Goal: Transaction & Acquisition: Purchase product/service

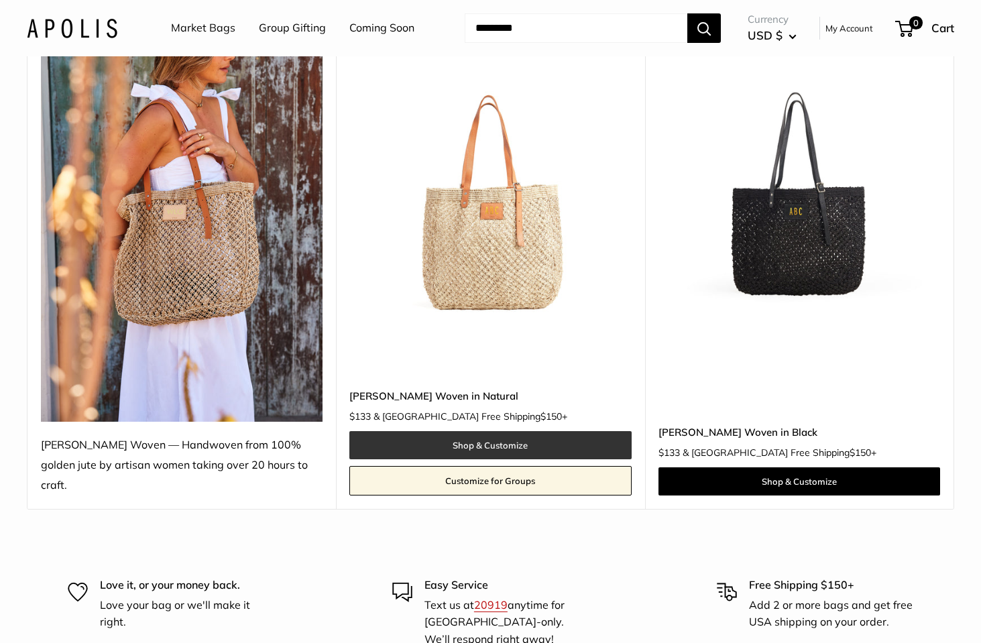
scroll to position [196, 1]
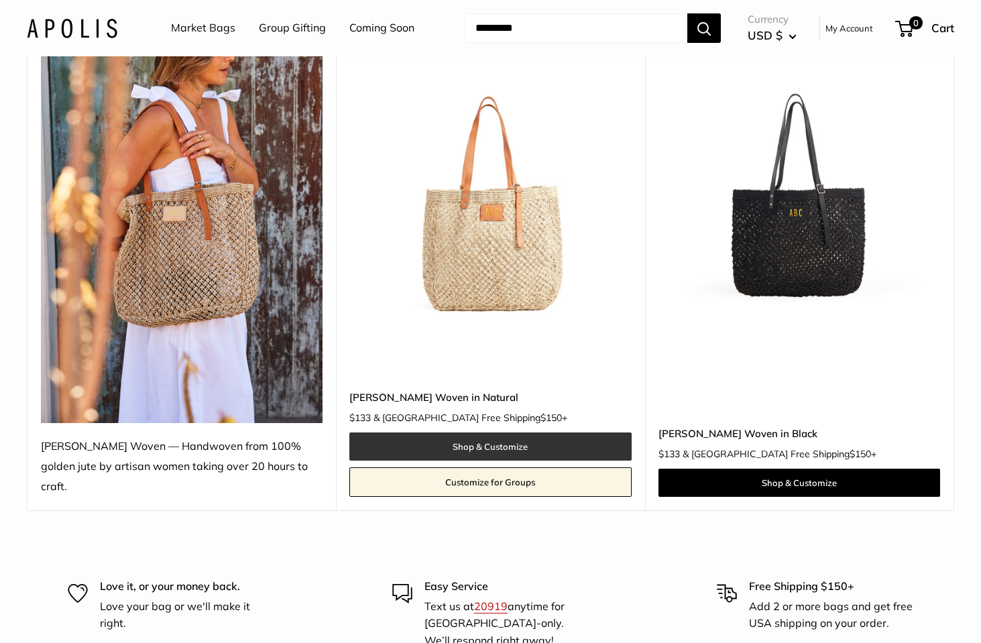
click at [506, 432] on link "Shop & Customize" at bounding box center [490, 446] width 282 height 28
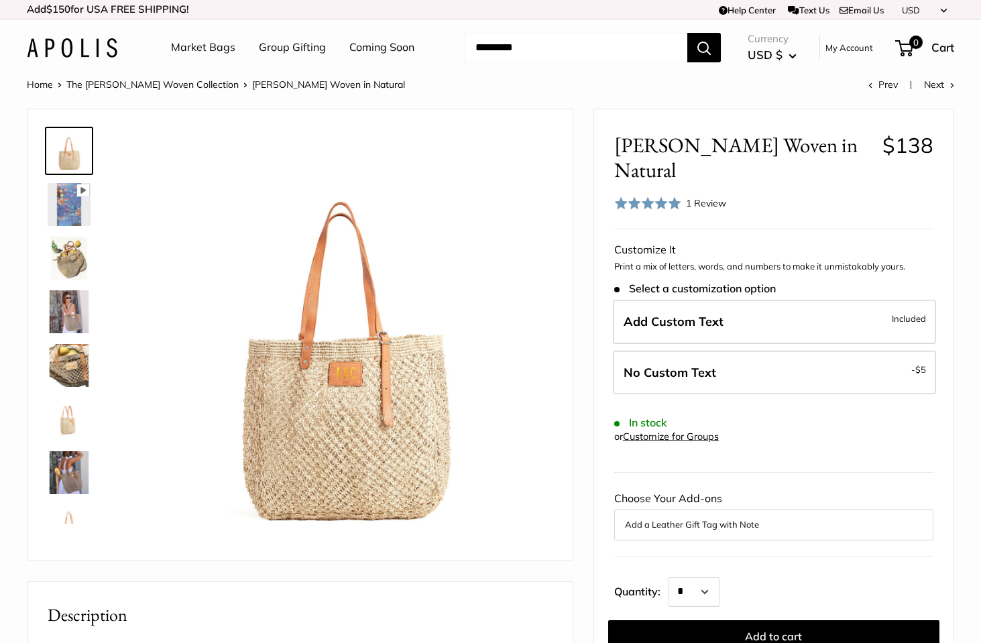
click at [71, 368] on img at bounding box center [69, 365] width 43 height 43
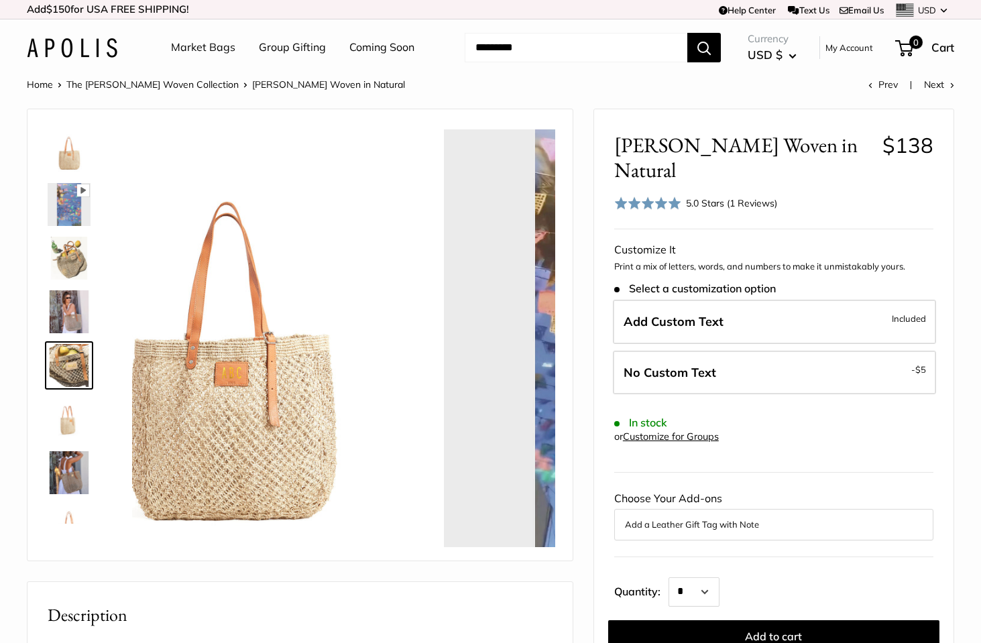
scroll to position [42, 0]
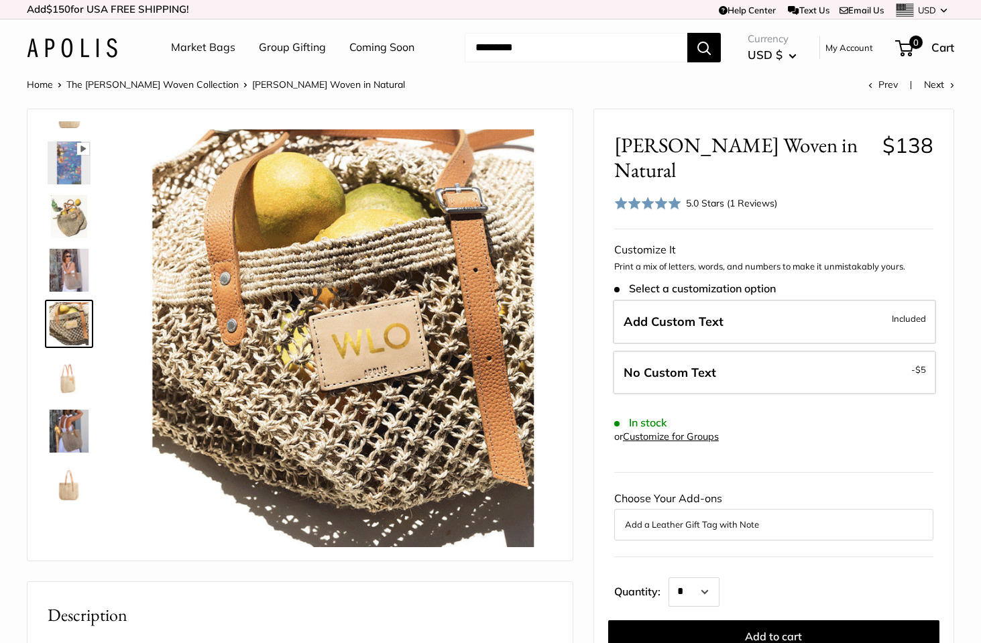
click at [63, 483] on img at bounding box center [69, 484] width 43 height 43
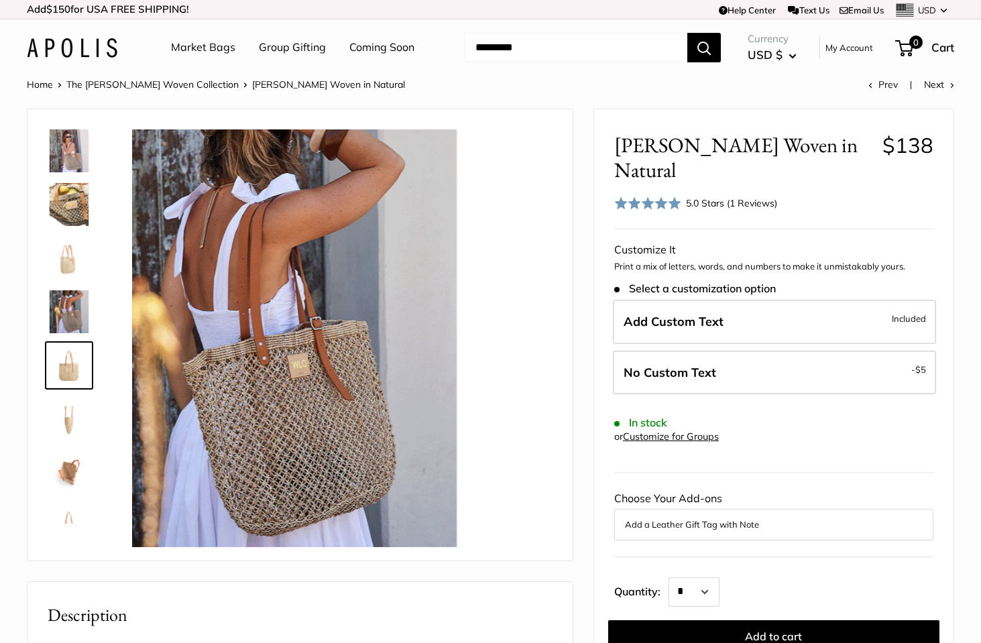
scroll to position [193, 0]
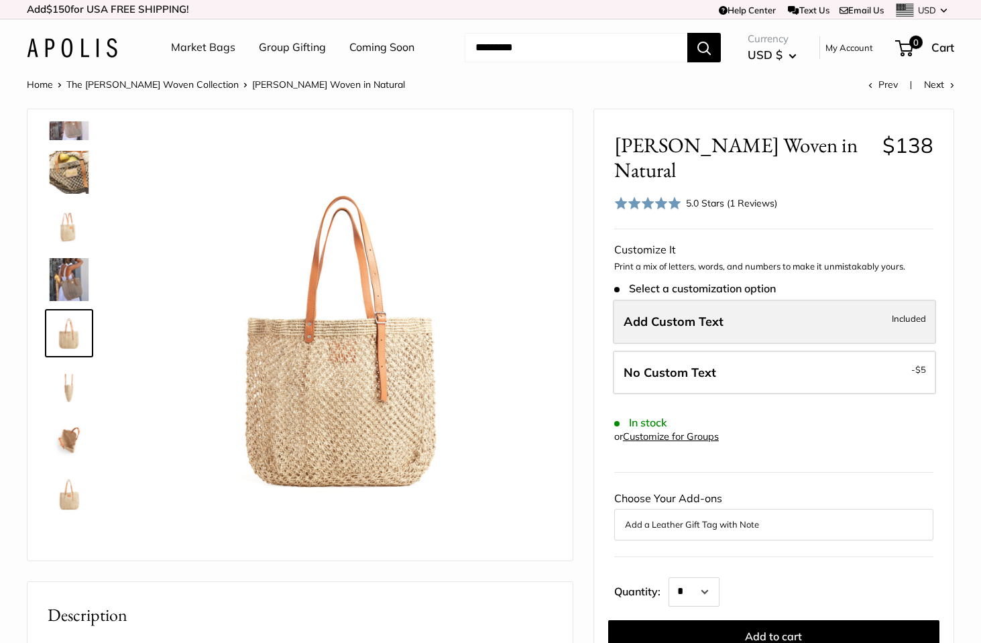
click at [668, 314] on span "Add Custom Text" at bounding box center [674, 321] width 100 height 15
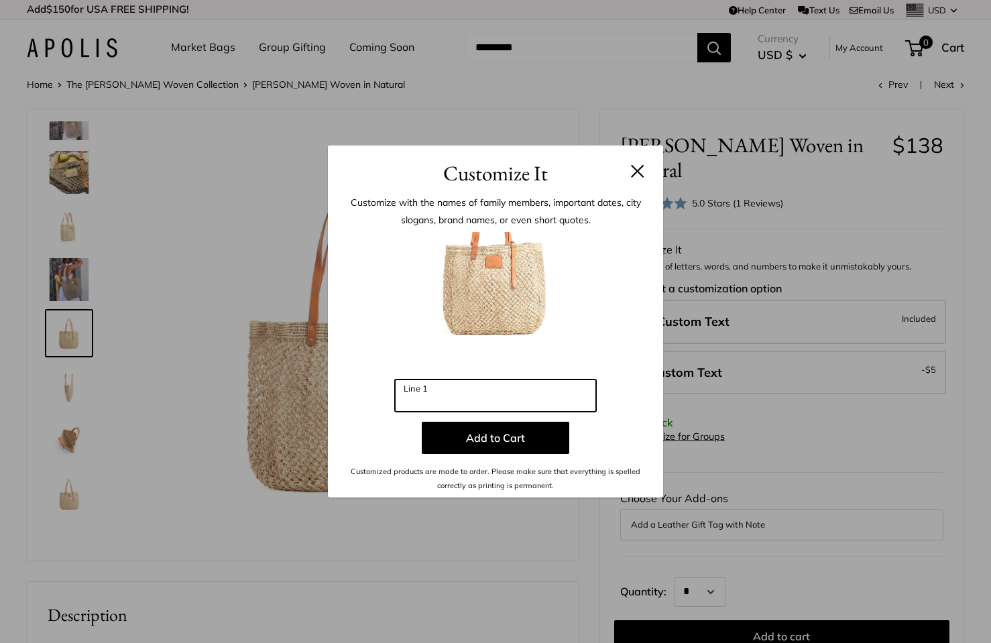
click at [533, 393] on input "Line 1" at bounding box center [495, 396] width 201 height 32
type input "***"
click at [640, 172] on button at bounding box center [637, 170] width 13 height 13
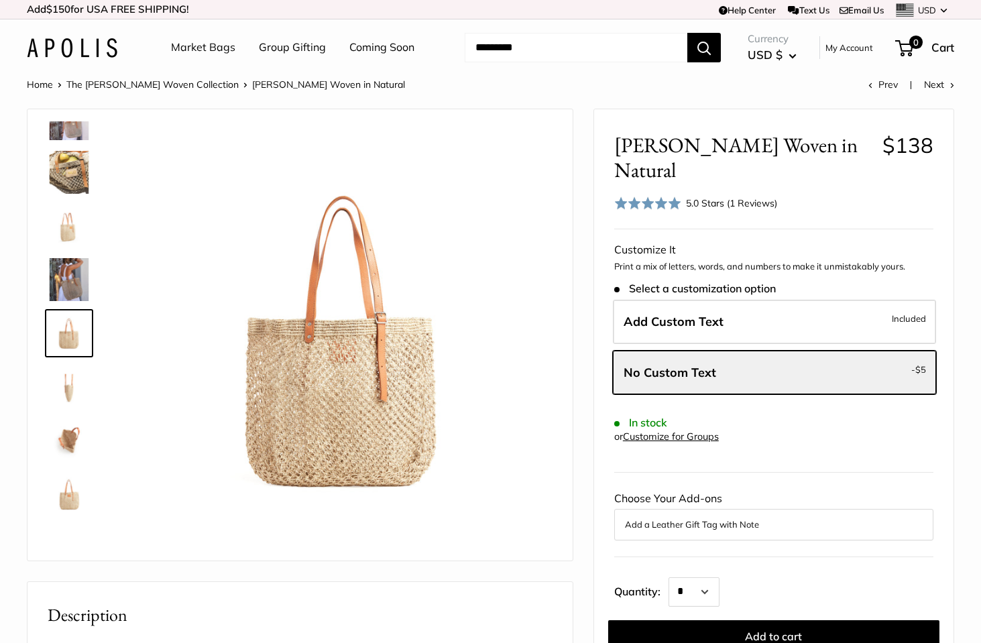
click at [68, 170] on img at bounding box center [69, 172] width 43 height 43
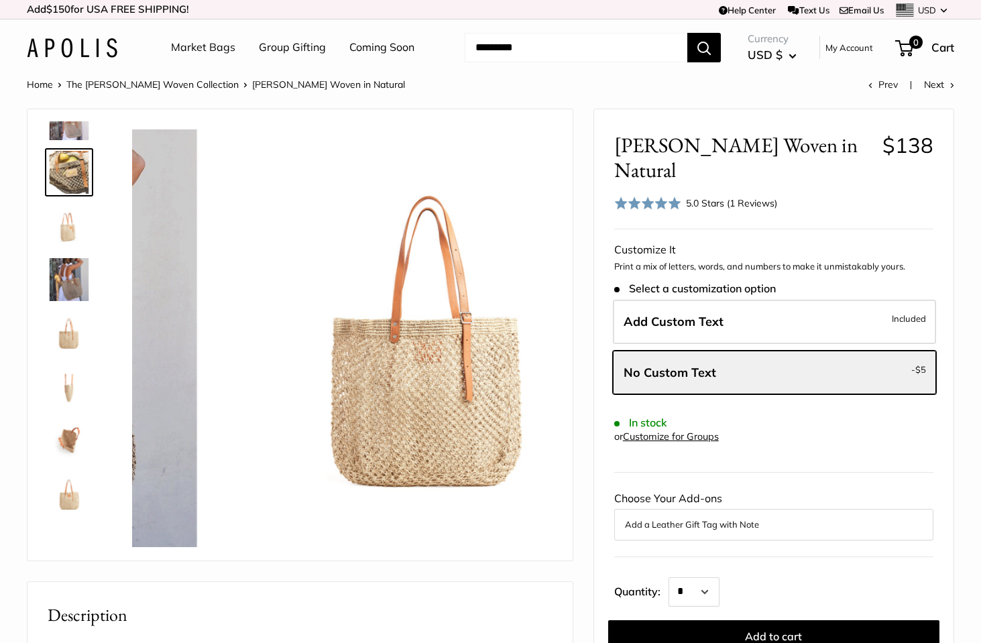
scroll to position [42, 0]
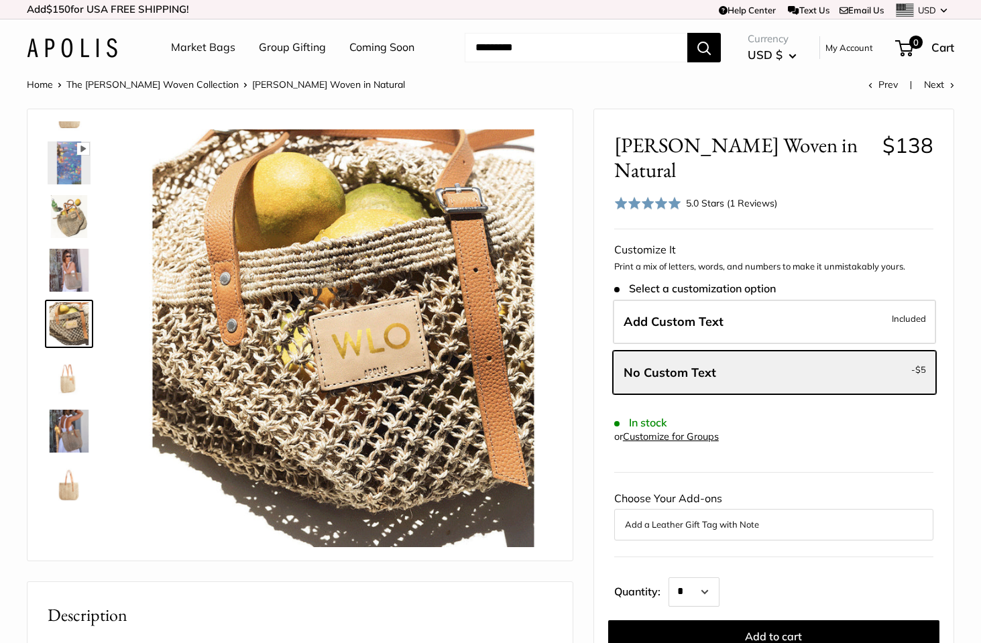
click at [74, 270] on img at bounding box center [69, 270] width 43 height 43
